Goal: Information Seeking & Learning: Find specific fact

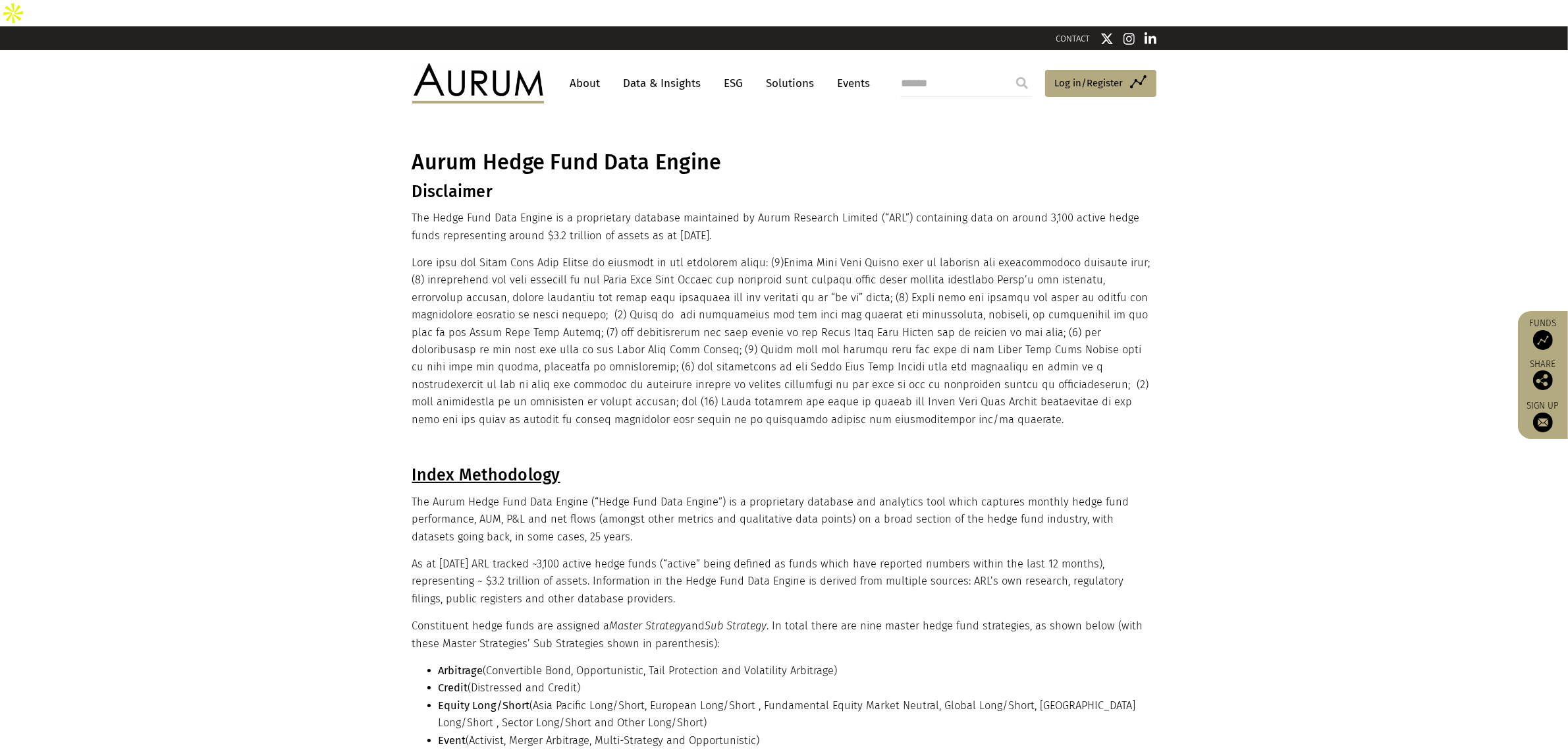
click at [633, 71] on link "Data & Insights" at bounding box center [662, 82] width 91 height 24
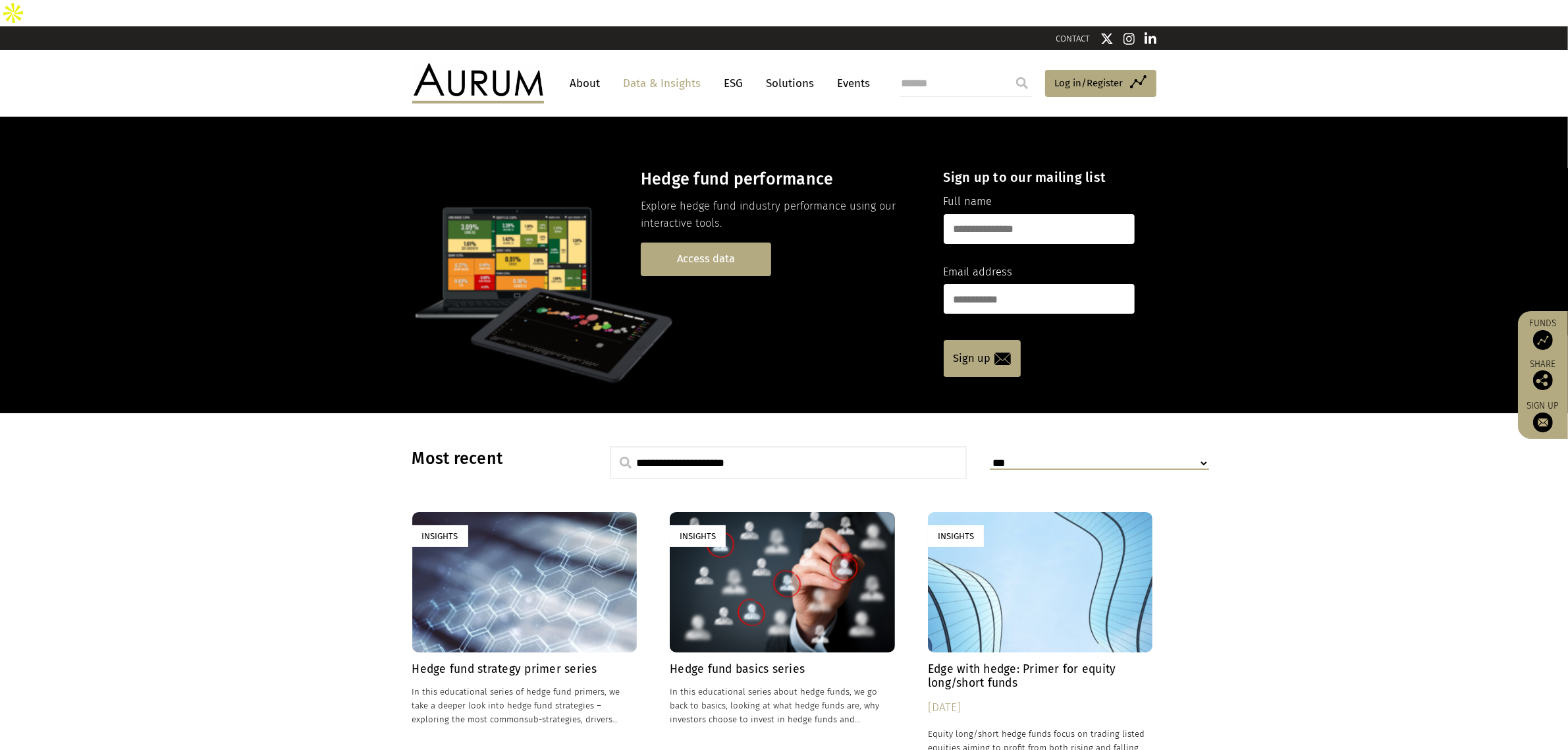
click at [709, 242] on link "Access data" at bounding box center [706, 259] width 130 height 34
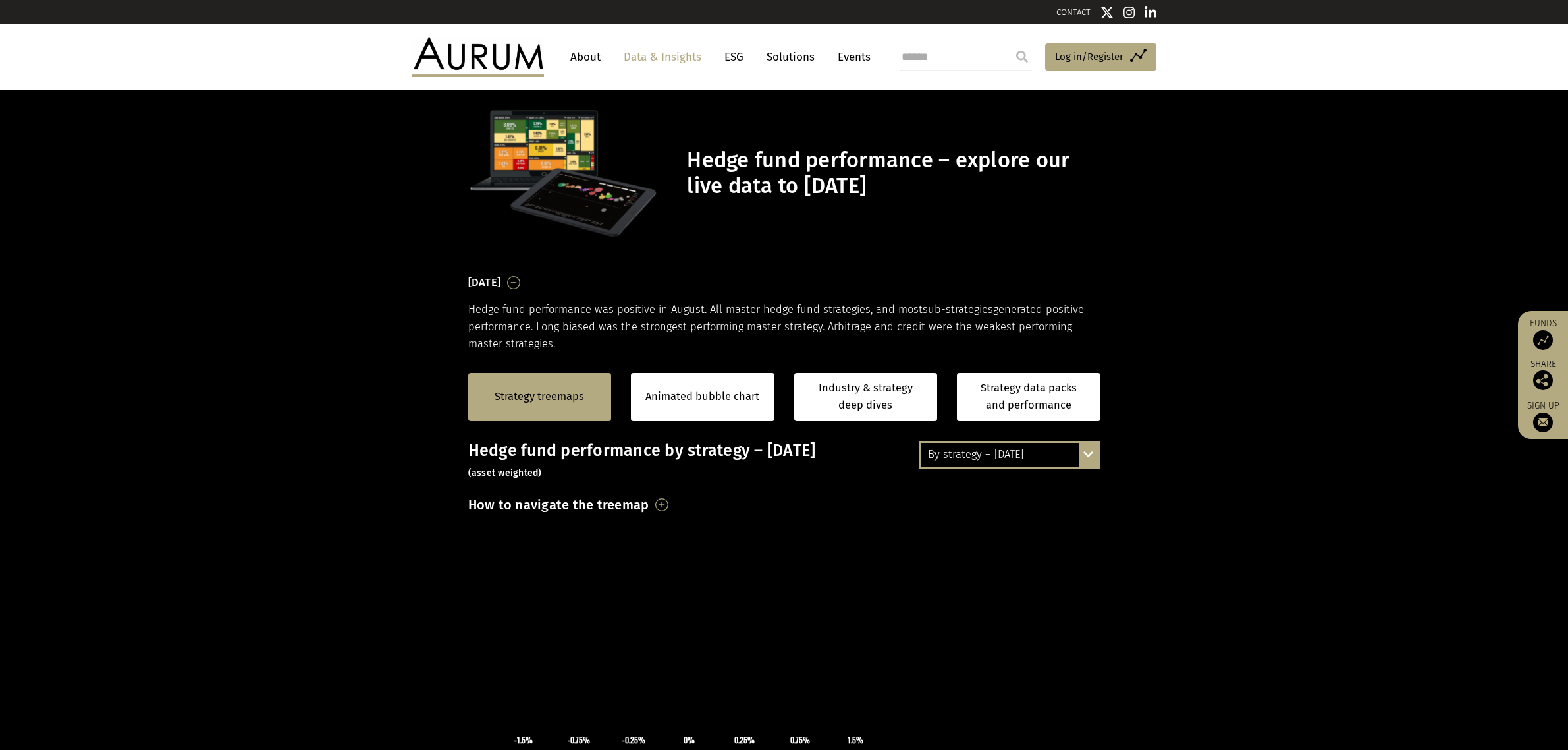
scroll to position [165, 0]
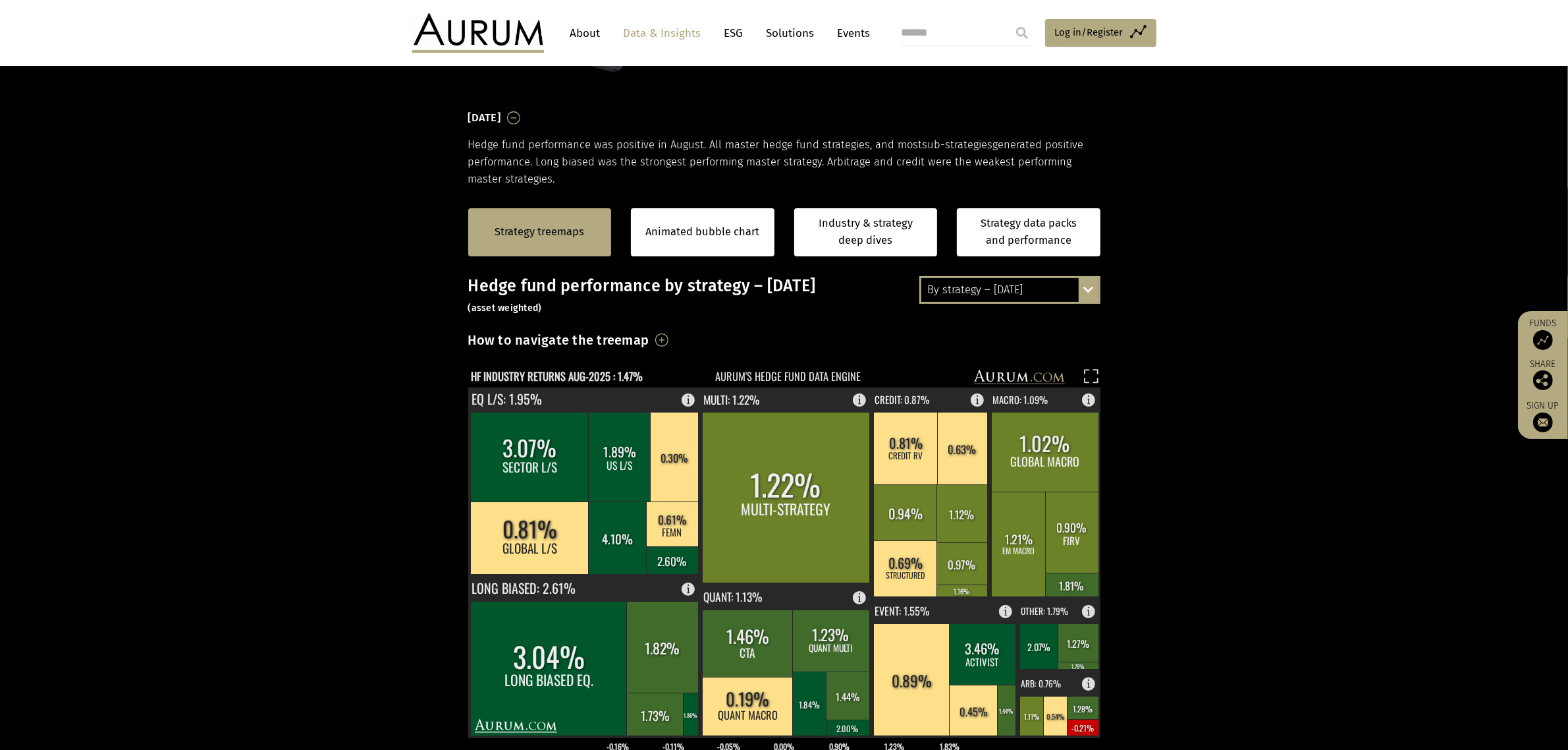
click at [964, 290] on div "By strategy – [DATE]" at bounding box center [1010, 289] width 177 height 24
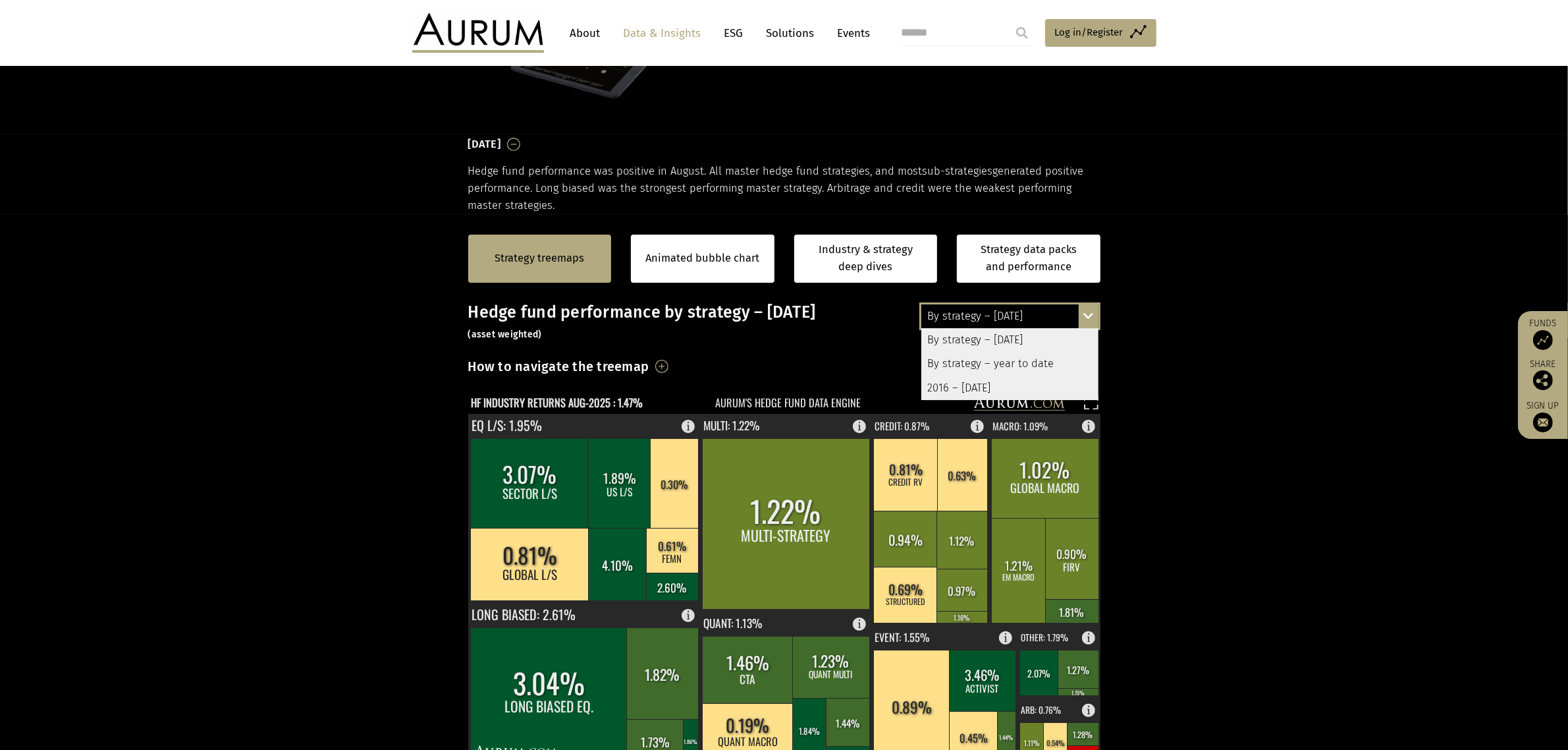
click at [447, 341] on section "Strategy treemaps Animated bubble chart Industry & strategy deep dives Strategy…" at bounding box center [784, 626] width 1568 height 824
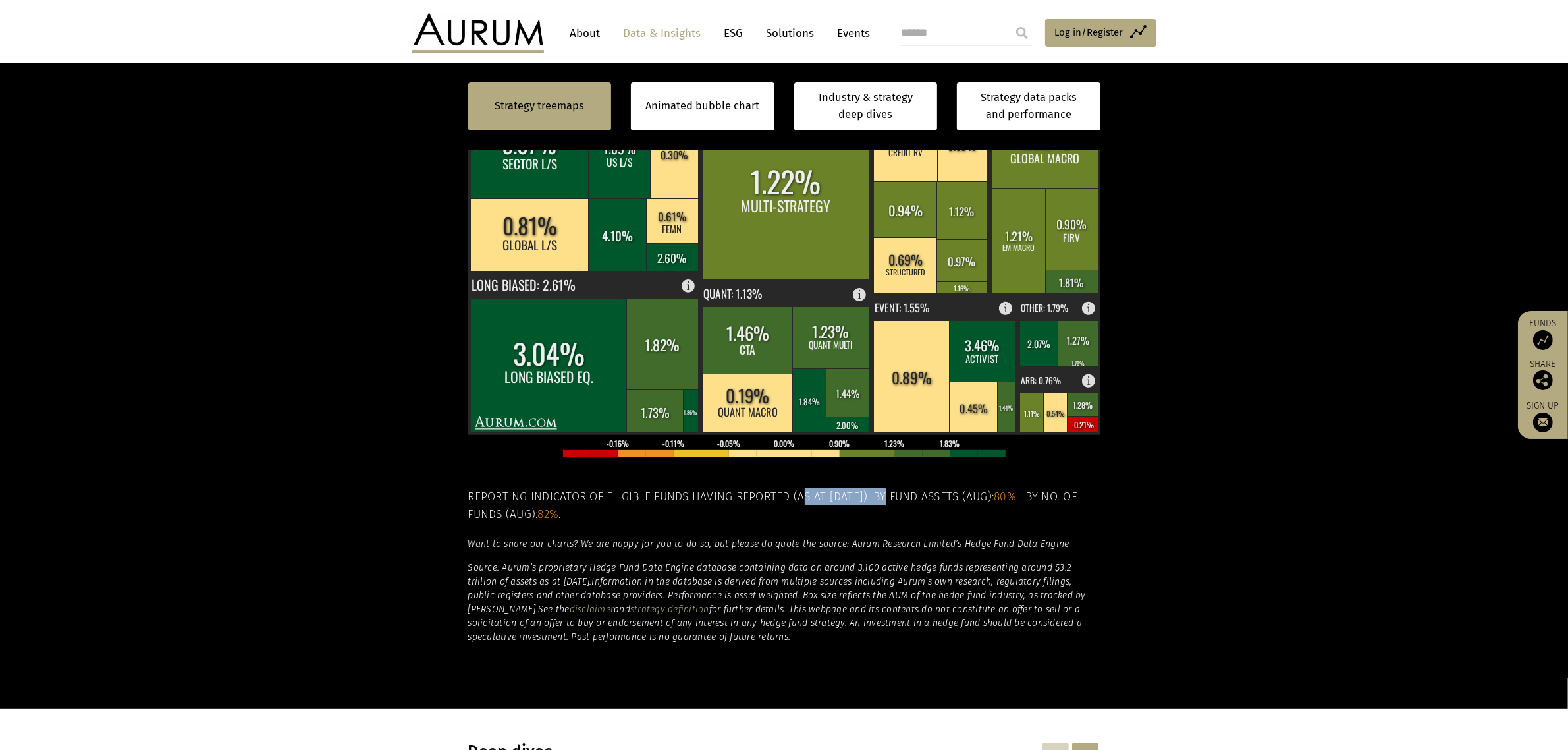
drag, startPoint x: 798, startPoint y: 468, endPoint x: 892, endPoint y: 466, distance: 94.0
click at [892, 489] on h5 "Reporting indicator of eligible funds having reported (as at [DATE]). By fund a…" at bounding box center [784, 506] width 633 height 34
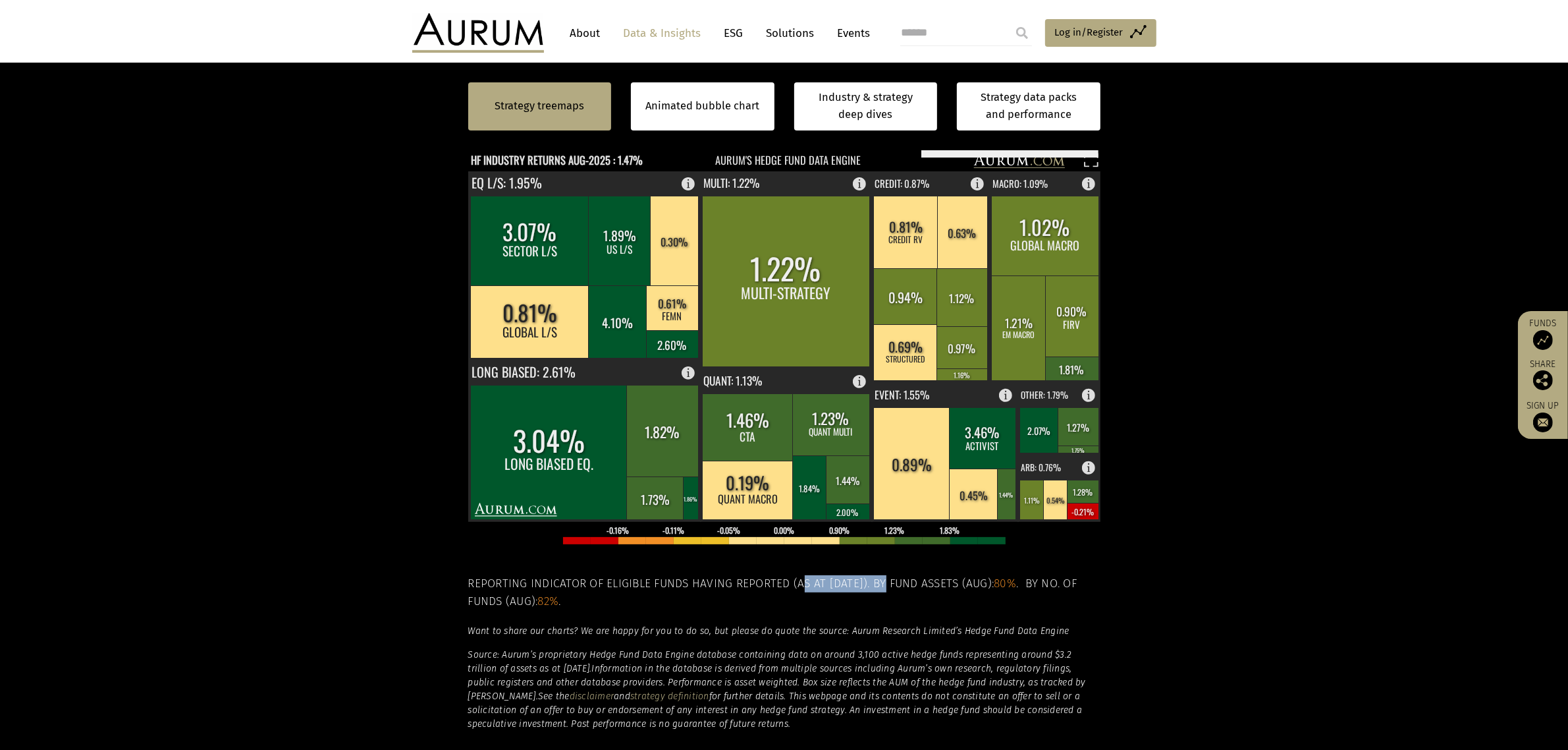
scroll to position [330, 0]
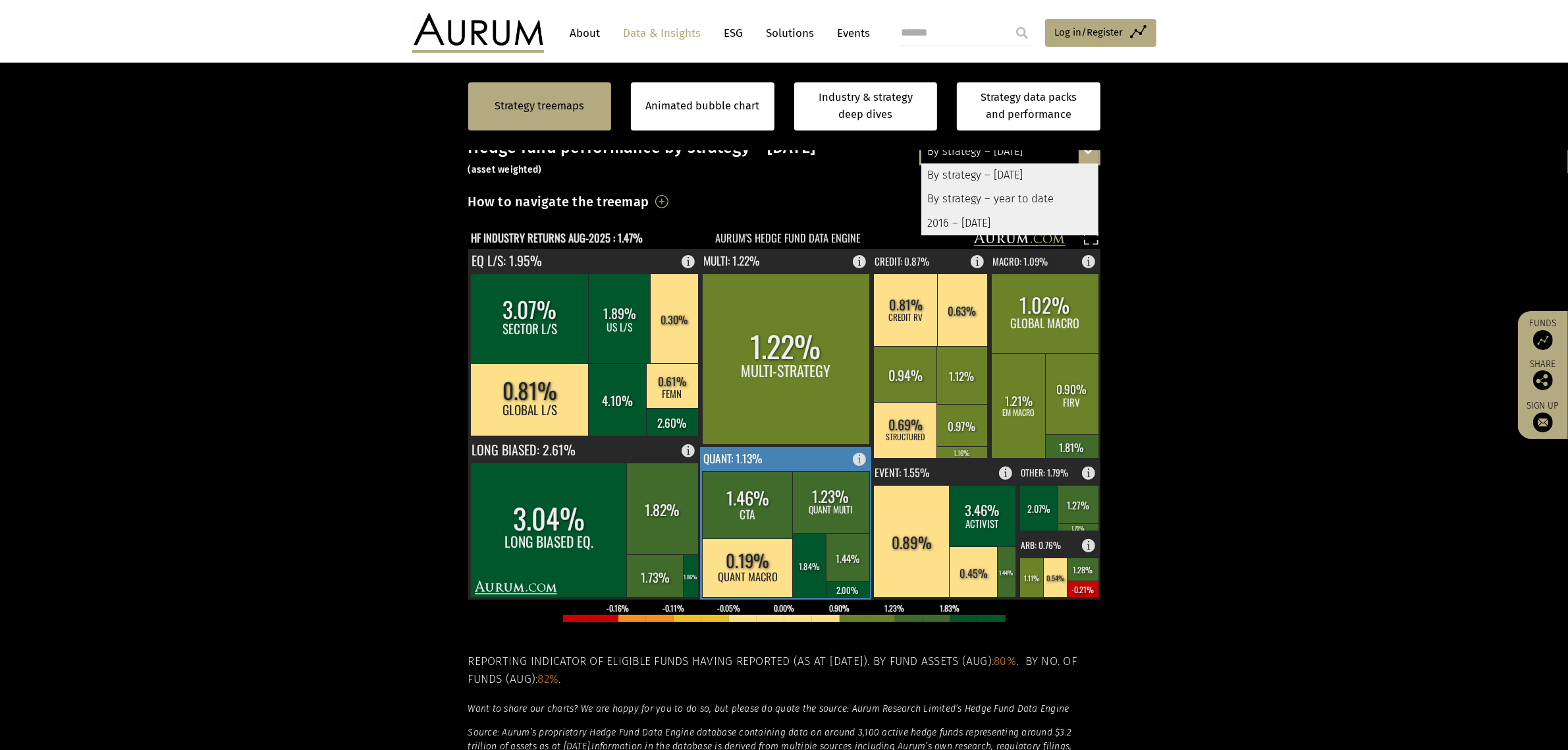
click at [745, 450] on text "QUANT: 1.13%" at bounding box center [732, 459] width 58 height 17
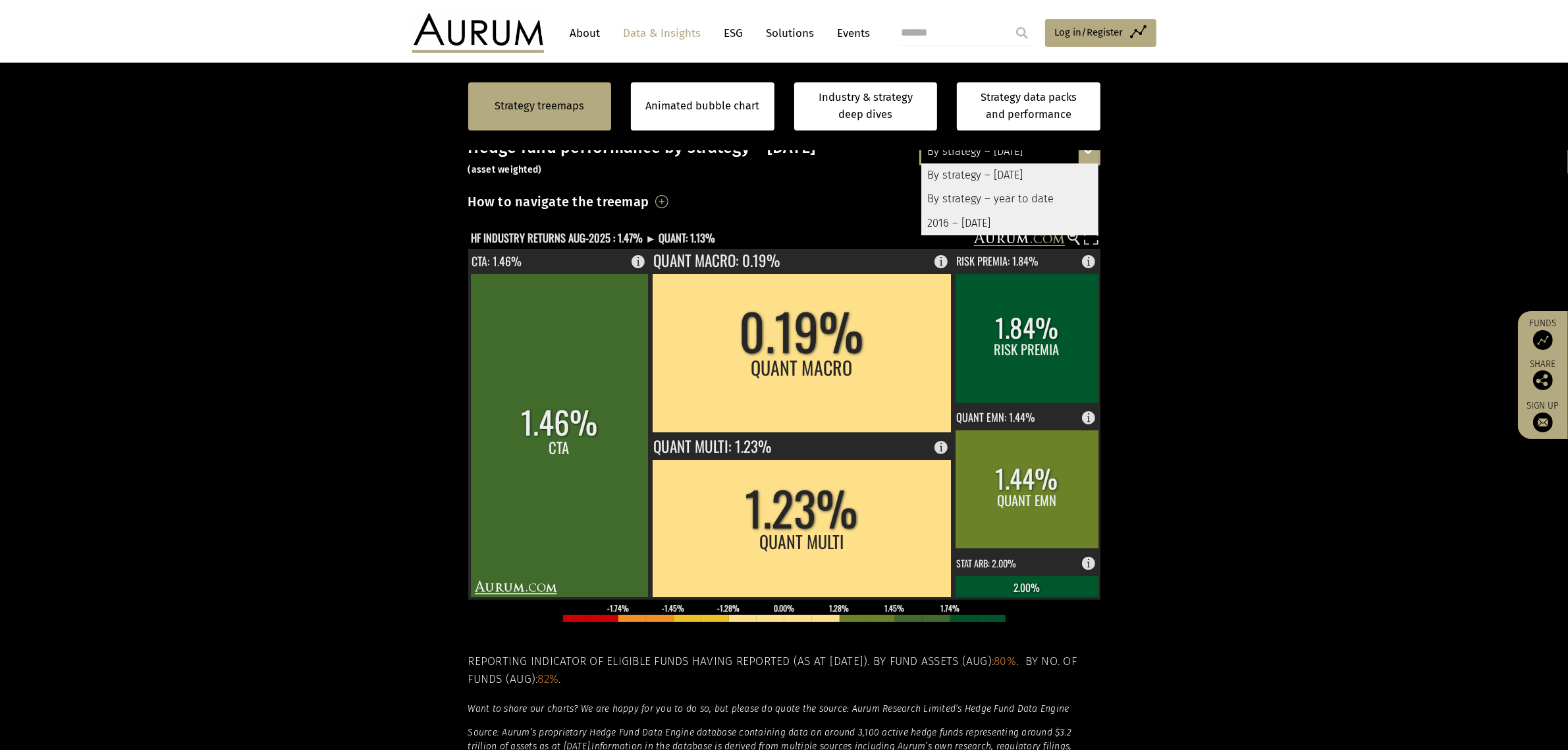
click at [418, 216] on section "Strategy treemaps Animated bubble chart Industry & strategy deep dives Strategy…" at bounding box center [784, 462] width 1568 height 824
click at [544, 229] on text "HF INDUSTRY RETURNS AUG-2025 : 1.47% ► QUANT: 1.13%" at bounding box center [593, 237] width 244 height 16
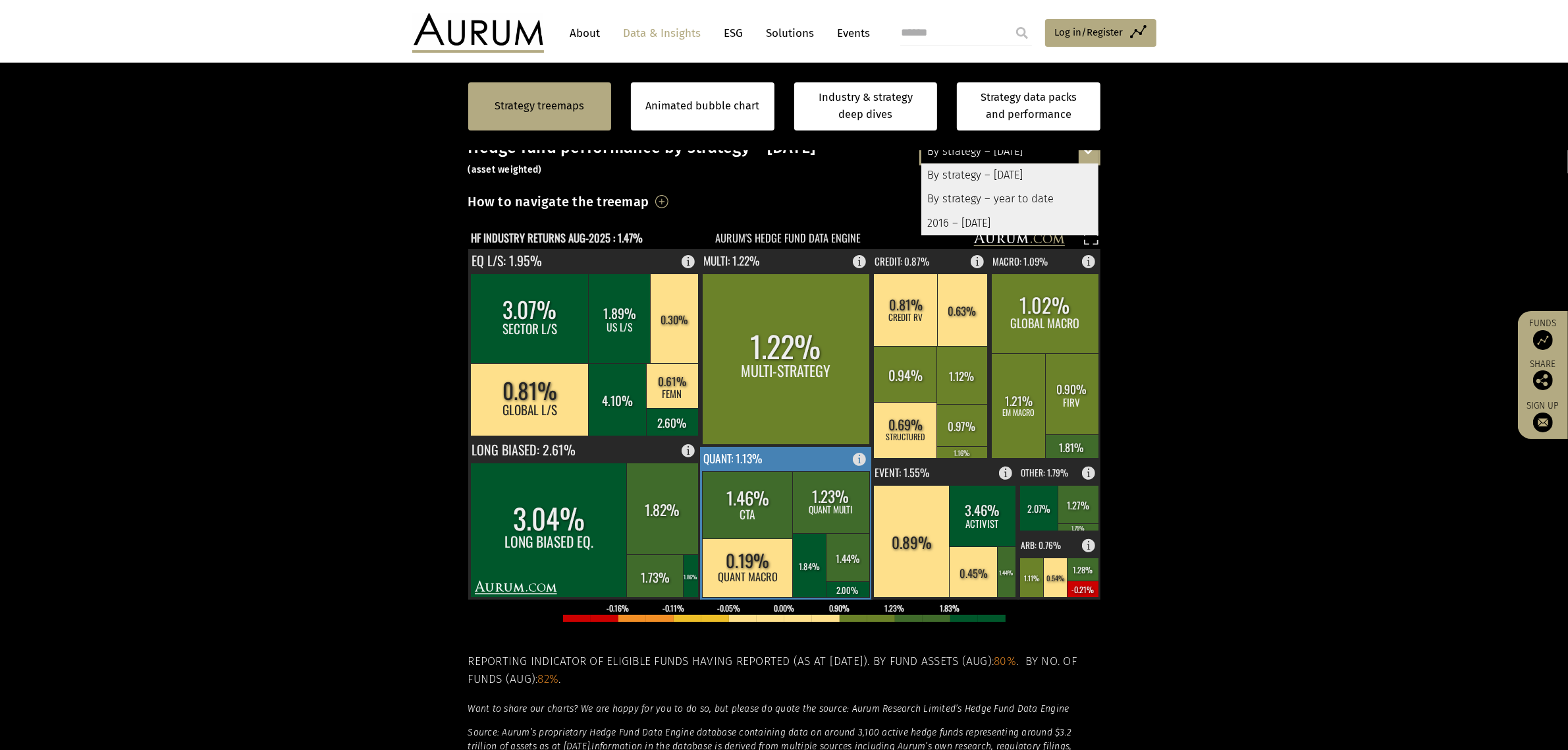
click at [787, 447] on rect at bounding box center [787, 524] width 172 height 153
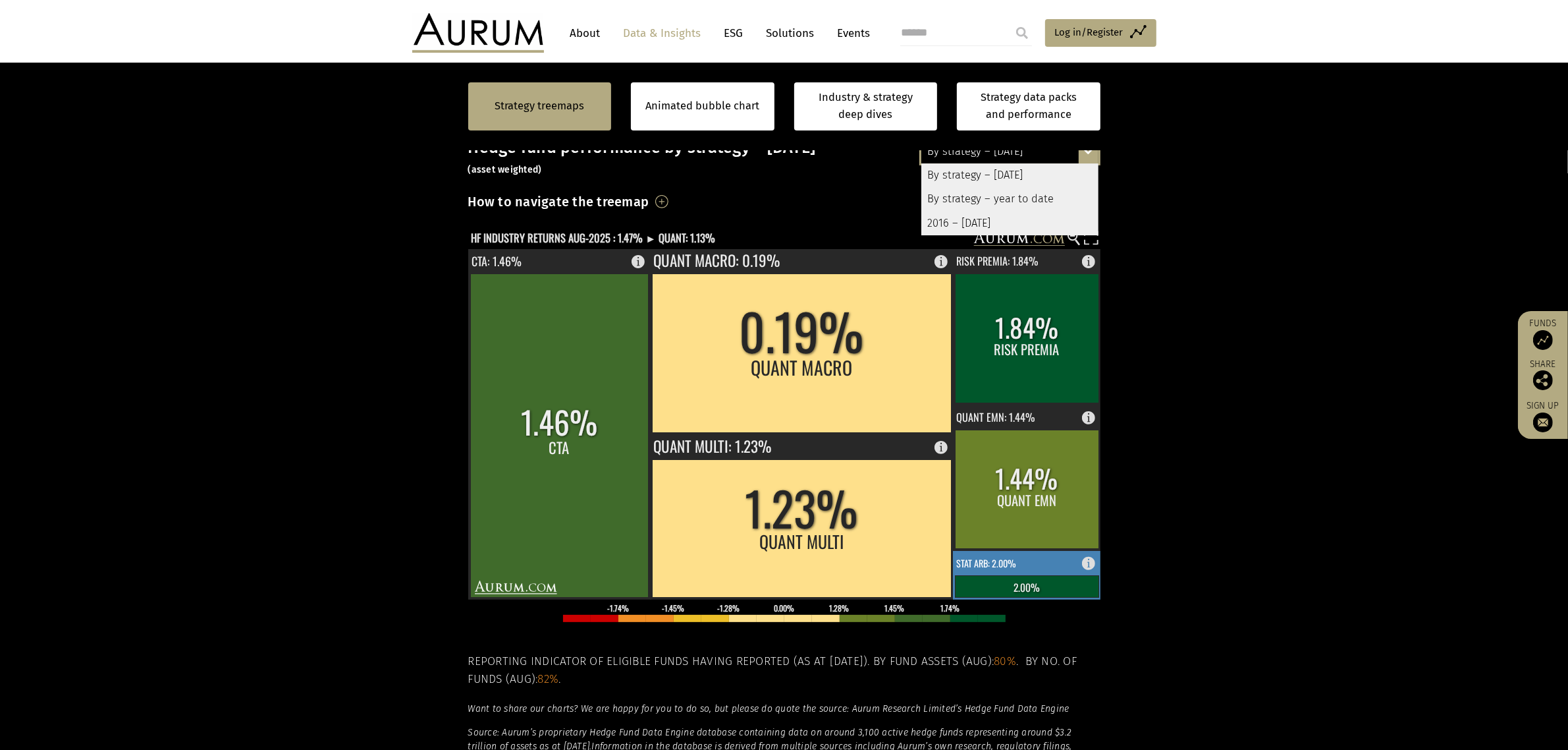
click at [973, 557] on text "STAT ARB: 2.00%" at bounding box center [986, 563] width 60 height 13
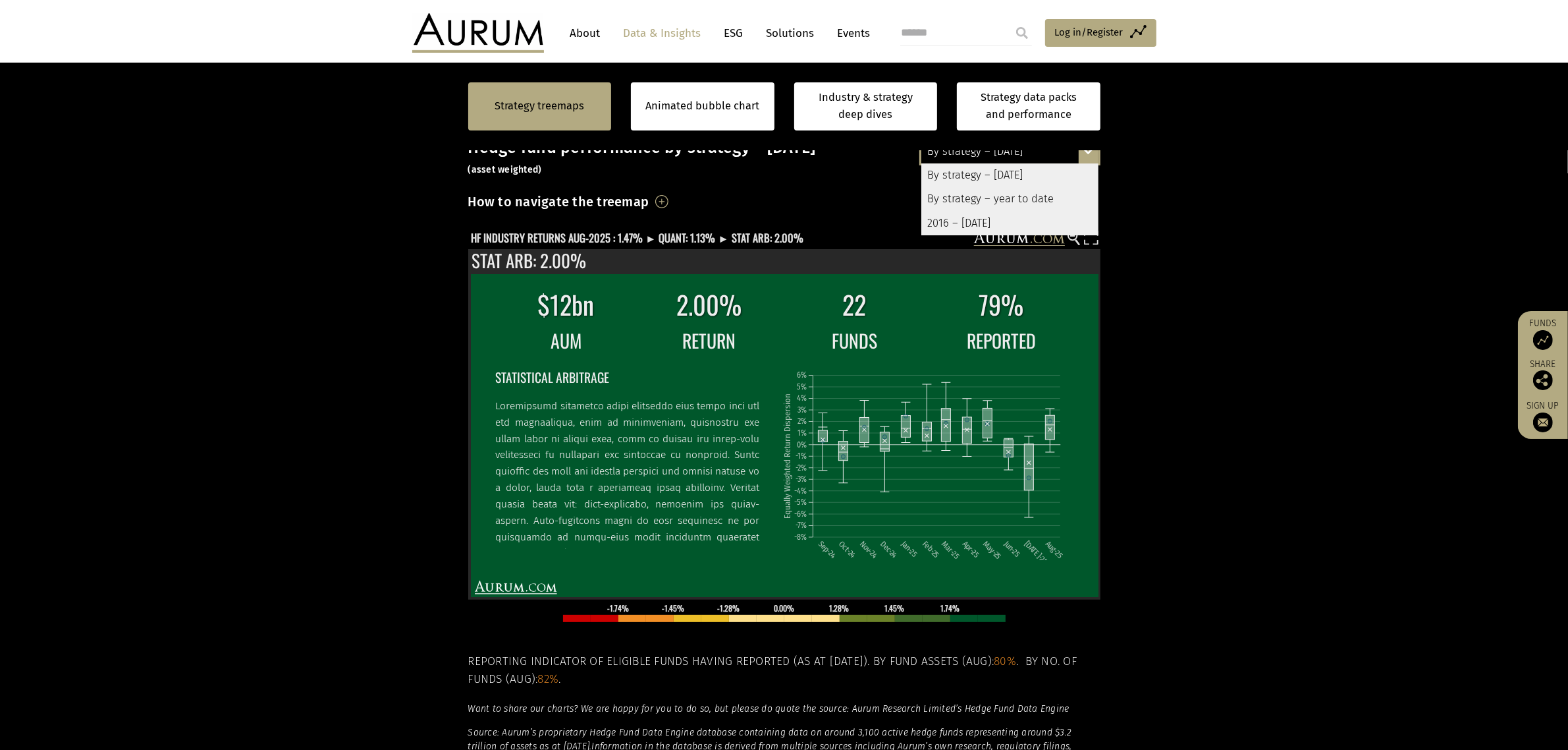
click at [302, 269] on section "Strategy treemaps Animated bubble chart Industry & strategy deep dives Strategy…" at bounding box center [784, 462] width 1568 height 824
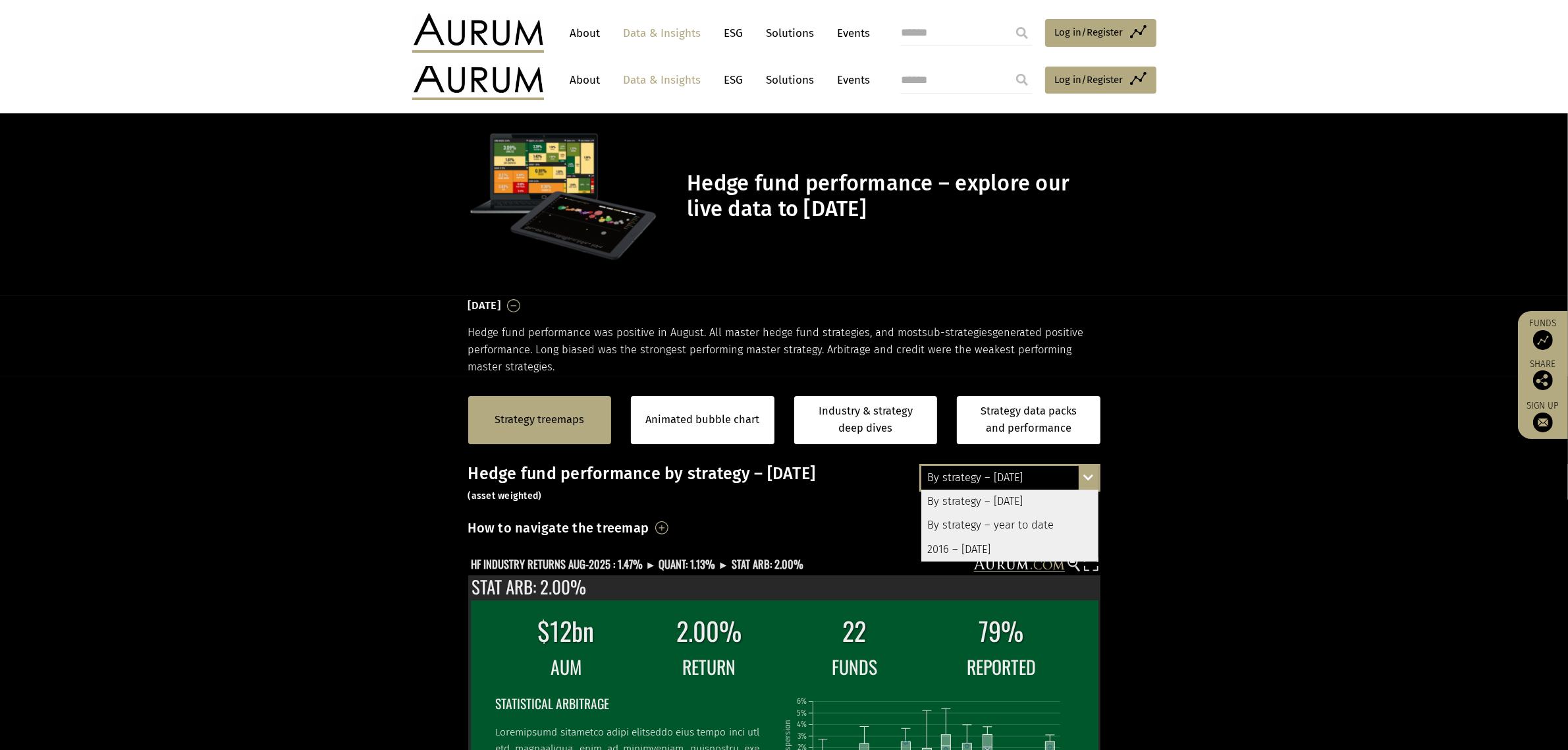
scroll to position [0, 0]
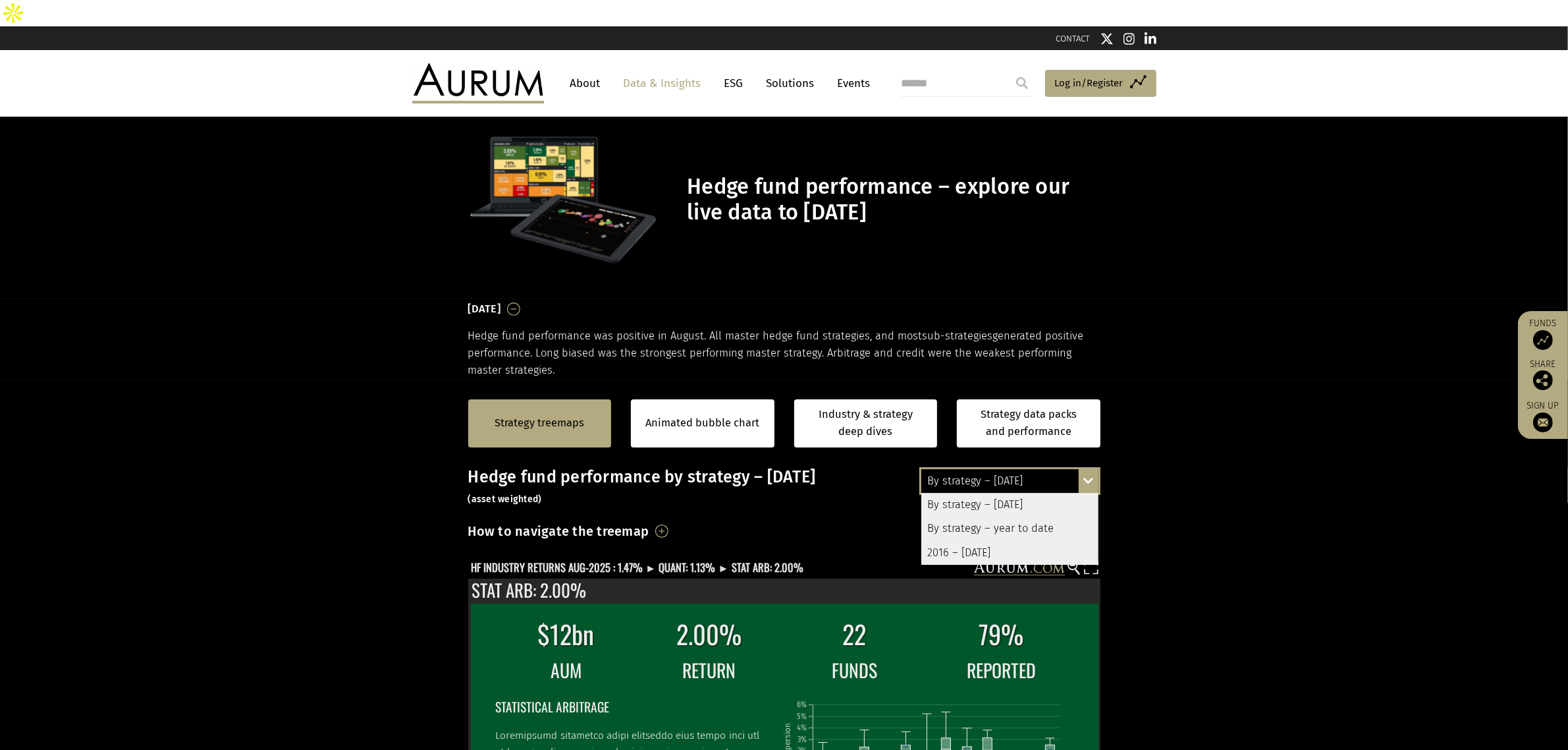
click at [1146, 301] on section "[DATE] Hedge fund performance was positive in August. All master hedge fund str…" at bounding box center [784, 338] width 1568 height 80
